Goal: Check status: Check status

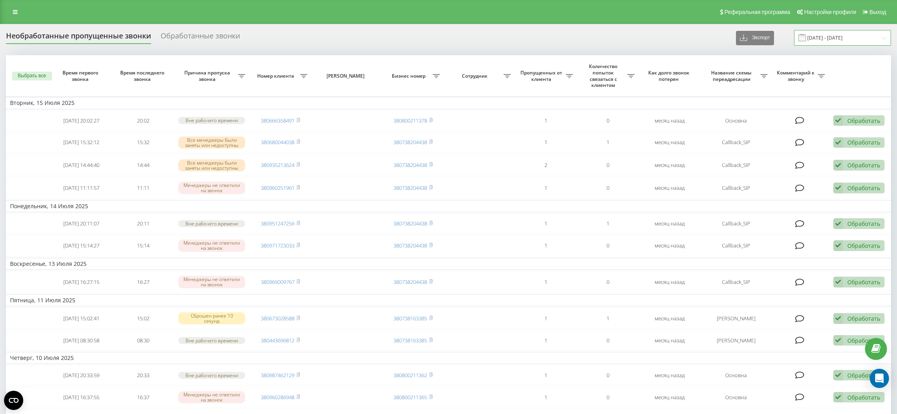
click at [821, 39] on input "[DATE] - [DATE]" at bounding box center [842, 38] width 97 height 16
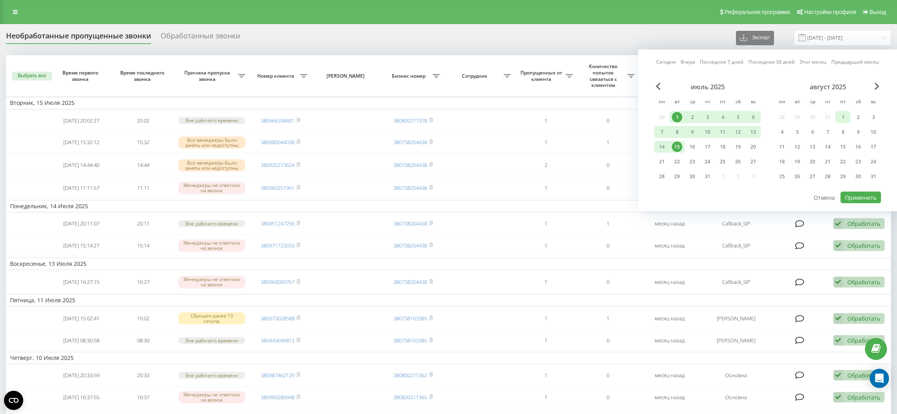
click at [841, 117] on div "1" at bounding box center [843, 117] width 10 height 10
click at [845, 161] on div "22" at bounding box center [843, 162] width 10 height 10
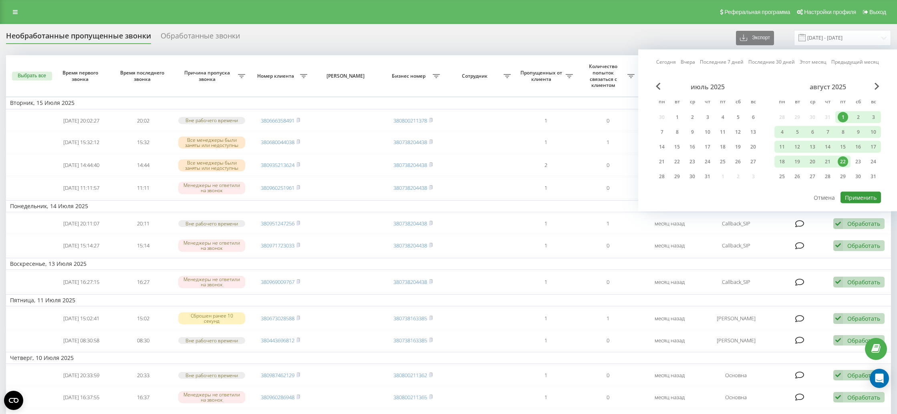
click at [863, 196] on button "Применить" at bounding box center [861, 198] width 40 height 12
type input "[DATE] - [DATE]"
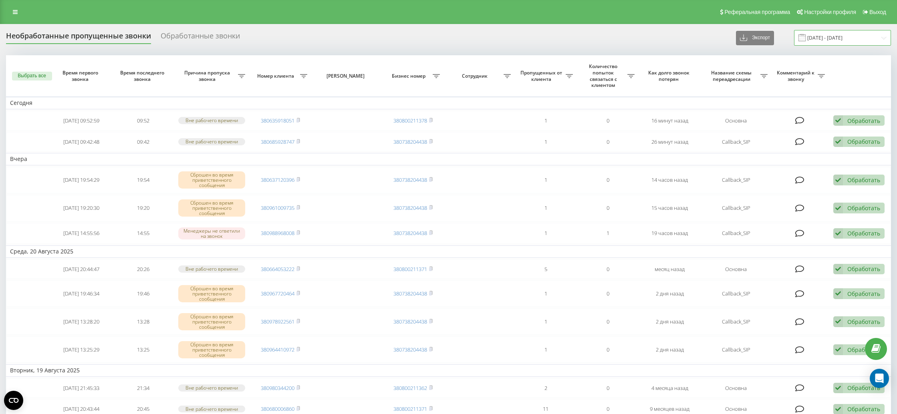
click at [847, 41] on input "[DATE] - [DATE]" at bounding box center [842, 38] width 97 height 16
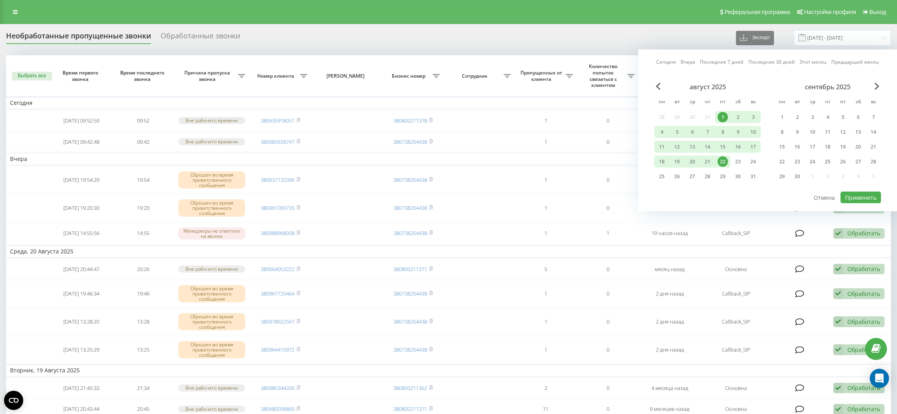
drag, startPoint x: 576, startPoint y: 40, endPoint x: 359, endPoint y: 44, distance: 216.8
click at [575, 40] on div "Необработанные пропущенные звонки Обработанные звонки Экспорт .csv .xlsx [DATE]…" at bounding box center [448, 38] width 885 height 16
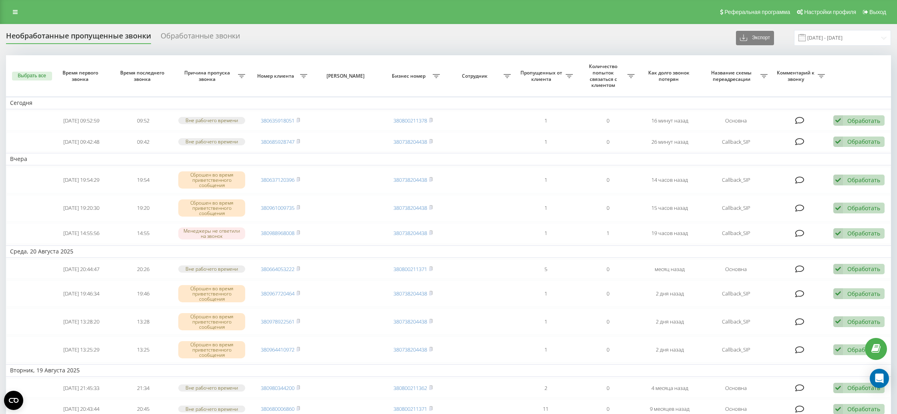
click at [207, 32] on div "Обработанные звонки" at bounding box center [200, 38] width 79 height 12
click at [181, 34] on div "Обработанные звонки" at bounding box center [200, 38] width 79 height 12
drag, startPoint x: 331, startPoint y: 37, endPoint x: 250, endPoint y: 40, distance: 81.0
click at [330, 37] on div "Необработанные пропущенные звонки Обработанные звонки Экспорт .csv .xlsx [DATE]…" at bounding box center [448, 38] width 885 height 16
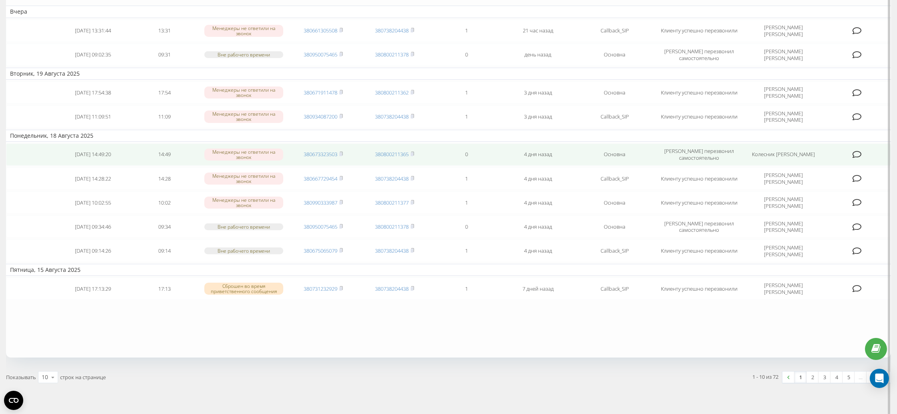
scroll to position [99, 0]
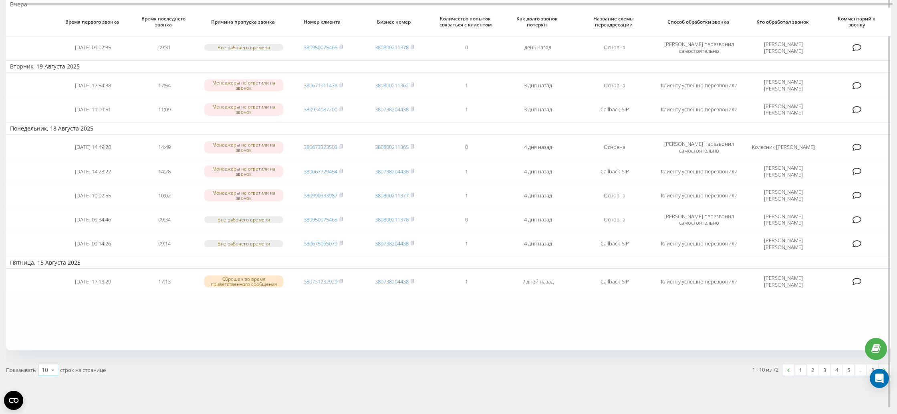
click at [46, 366] on div "10" at bounding box center [45, 370] width 6 height 8
click at [49, 355] on span "100" at bounding box center [47, 359] width 10 height 8
